Goal: Navigation & Orientation: Find specific page/section

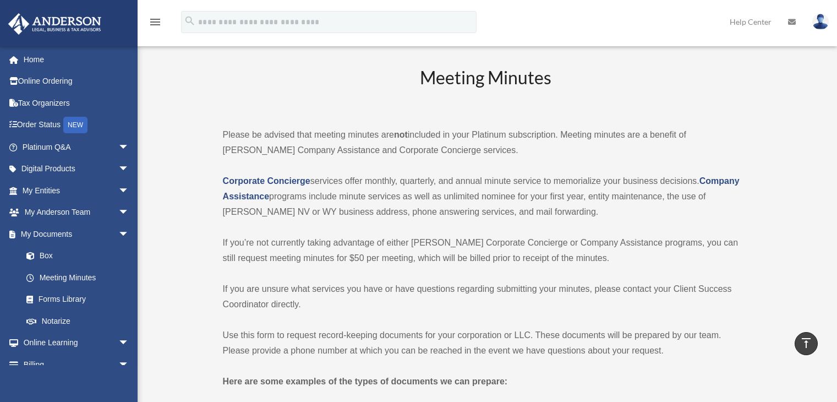
scroll to position [1282, 0]
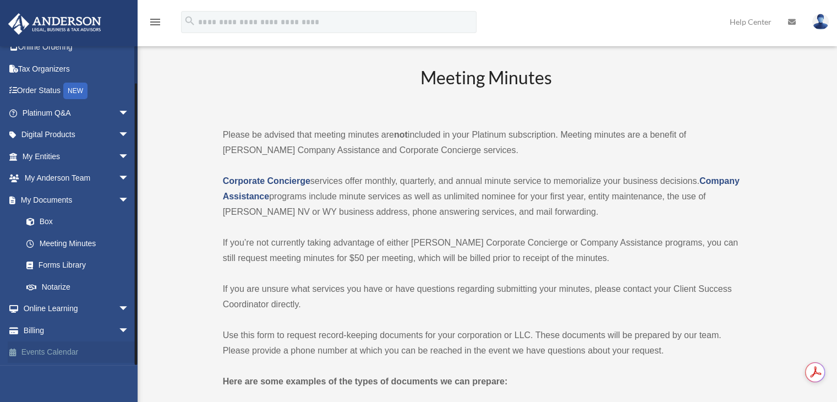
click at [68, 351] on link "Events Calendar" at bounding box center [77, 352] width 138 height 22
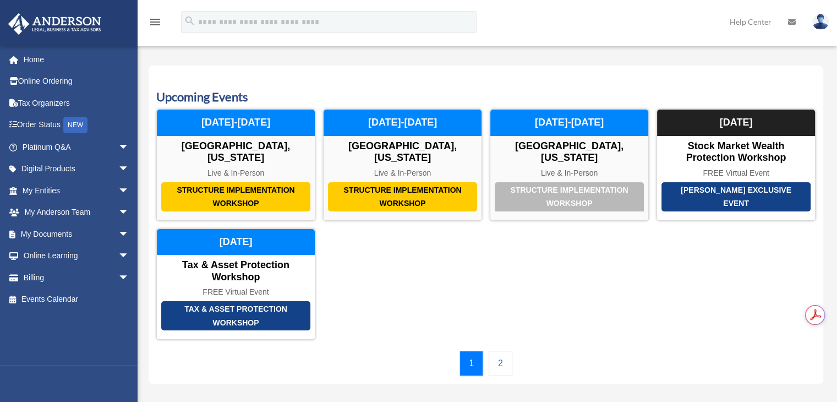
click at [502, 350] on link "2" at bounding box center [501, 362] width 24 height 25
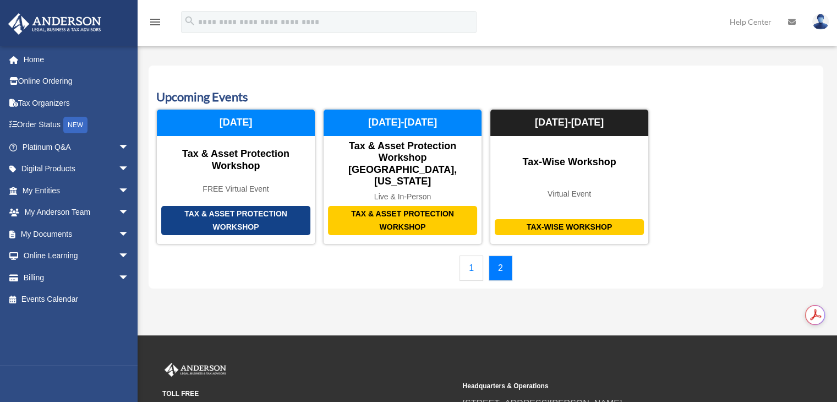
click at [469, 255] on link "1" at bounding box center [471, 267] width 24 height 25
